Goal: Task Accomplishment & Management: Manage account settings

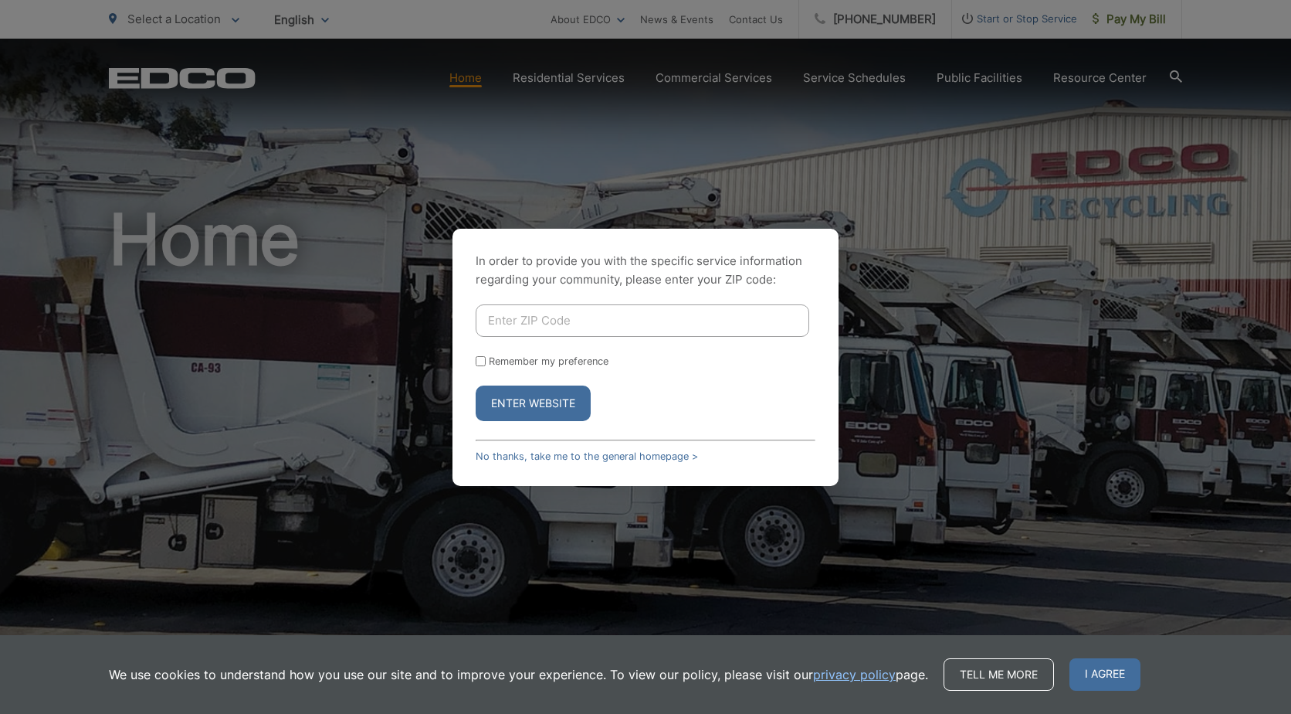
click at [562, 328] on input "Enter ZIP Code" at bounding box center [643, 320] width 334 height 32
click at [514, 317] on input "Enter ZIP Code" at bounding box center [643, 320] width 334 height 32
type input "92020"
click at [486, 360] on div "Remember my preference" at bounding box center [646, 361] width 340 height 12
click at [480, 362] on input "Remember my preference" at bounding box center [481, 361] width 10 height 10
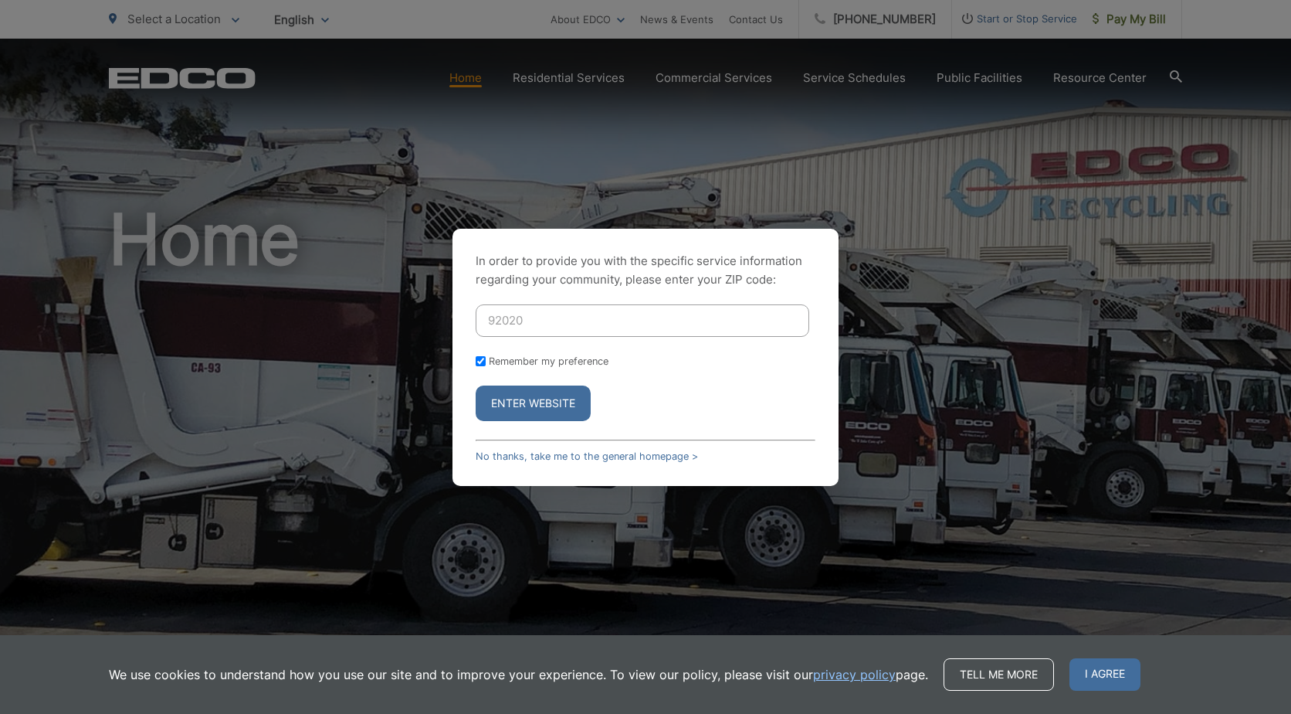
checkbox input "true"
click at [536, 406] on button "Enter Website" at bounding box center [533, 403] width 115 height 36
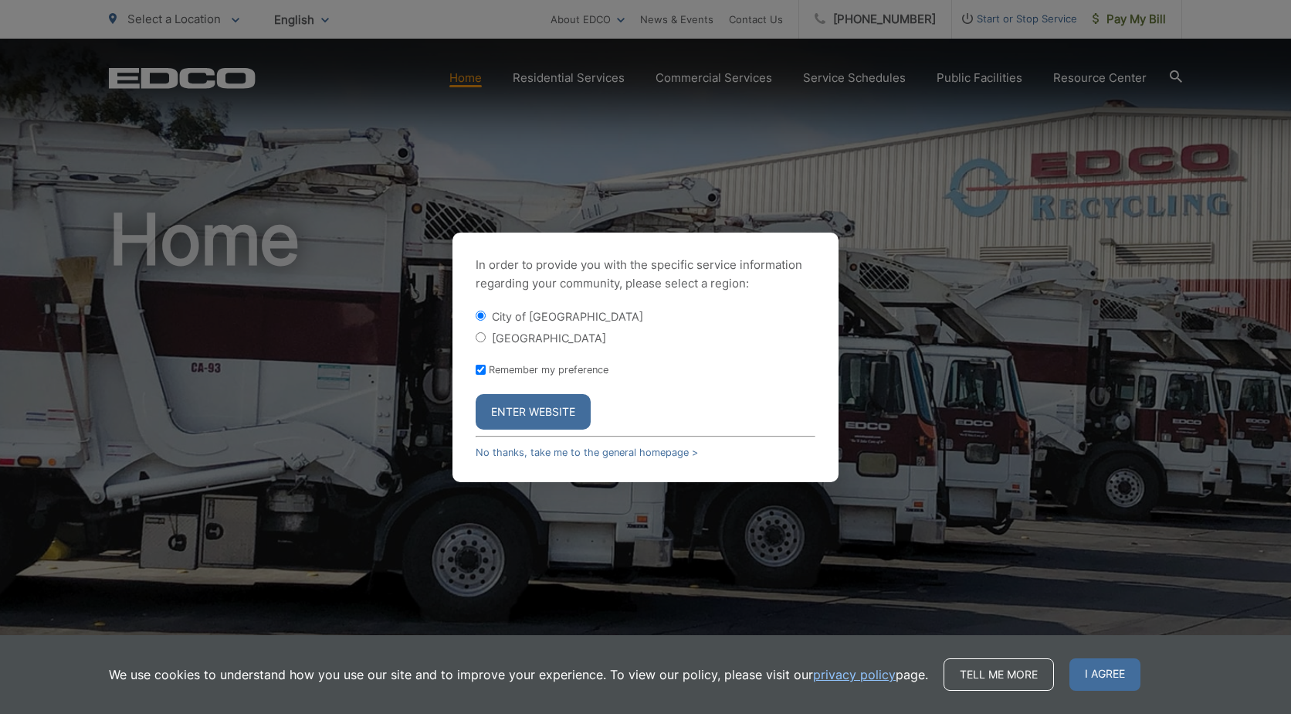
click at [542, 411] on button "Enter Website" at bounding box center [533, 412] width 115 height 36
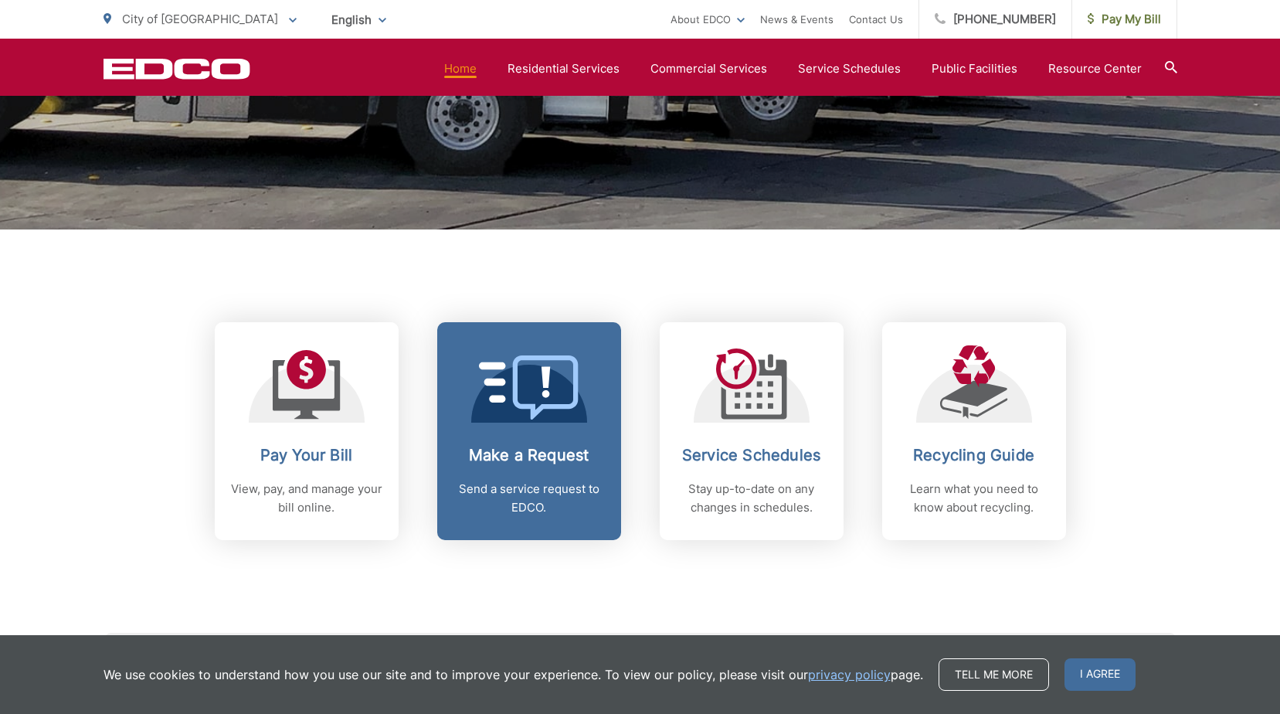
scroll to position [463, 0]
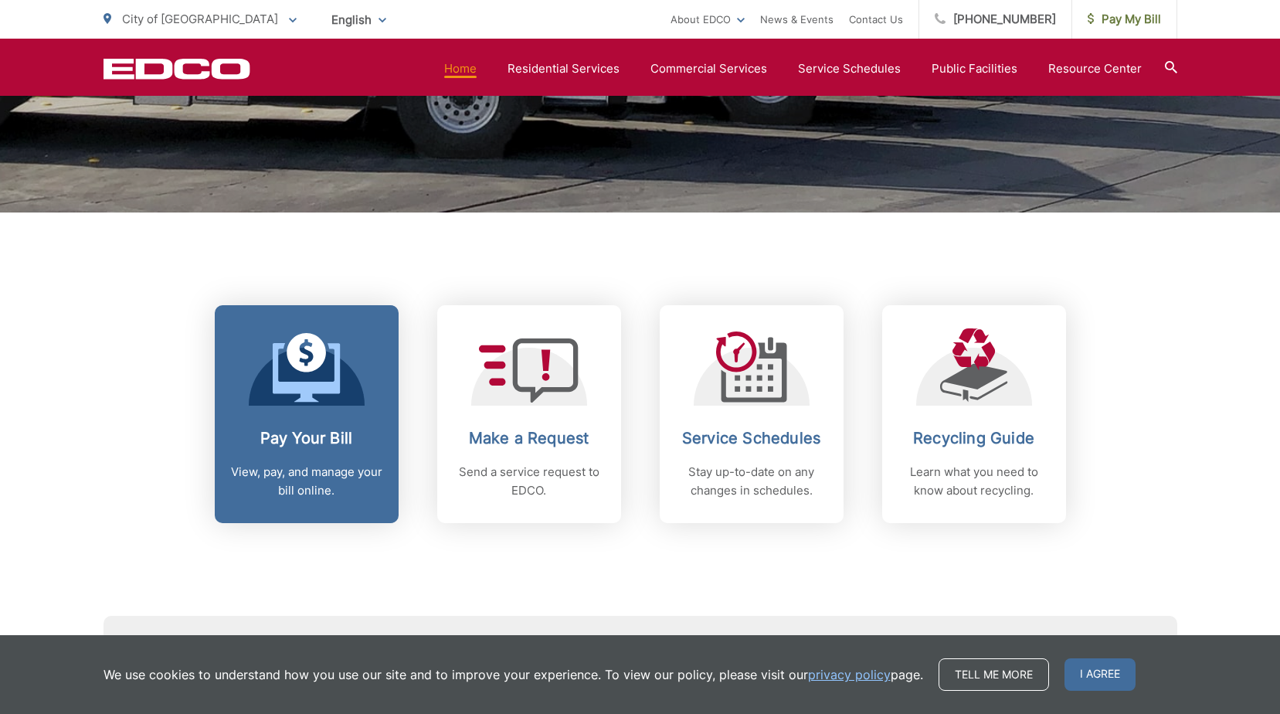
click at [322, 392] on icon at bounding box center [306, 372] width 67 height 59
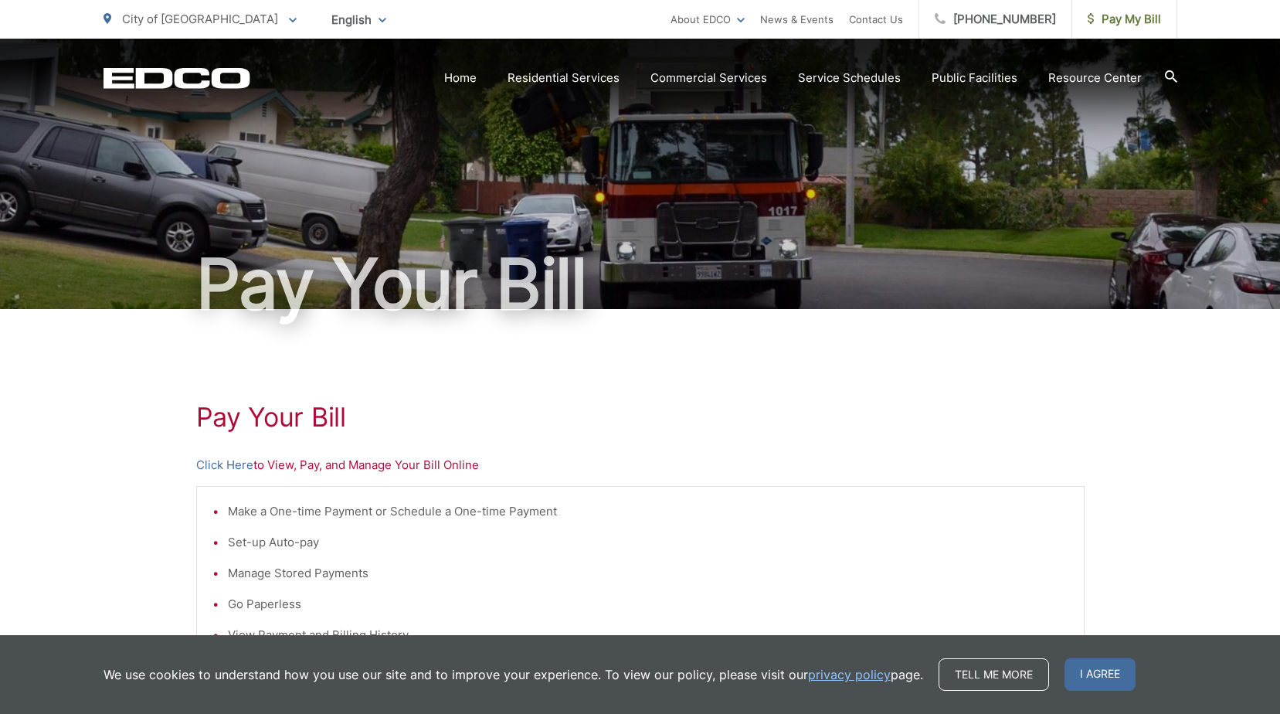
click at [419, 462] on p "Click Here to View, Pay, and Manage Your Bill Online" at bounding box center [640, 465] width 888 height 19
click at [420, 467] on p "Click Here to View, Pay, and Manage Your Bill Online" at bounding box center [640, 465] width 888 height 19
click at [212, 464] on link "Click Here" at bounding box center [224, 465] width 57 height 19
